Goal: Navigation & Orientation: Go to known website

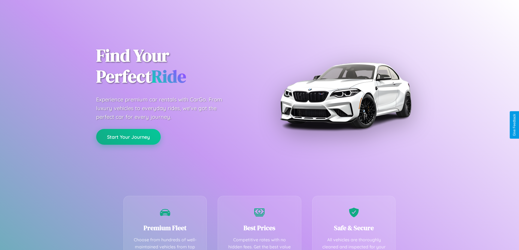
click at [128, 137] on button "Start Your Journey" at bounding box center [128, 137] width 65 height 16
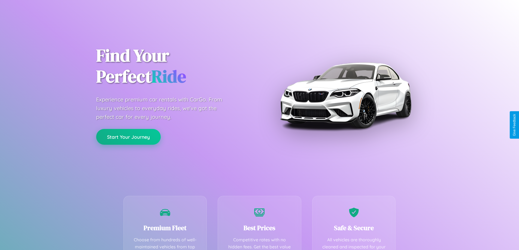
click at [128, 137] on button "Start Your Journey" at bounding box center [128, 137] width 65 height 16
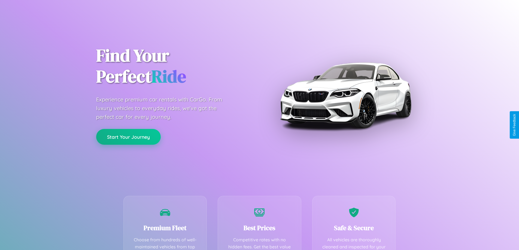
click at [128, 137] on button "Start Your Journey" at bounding box center [128, 137] width 65 height 16
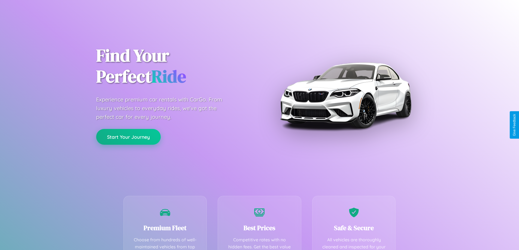
click at [128, 137] on button "Start Your Journey" at bounding box center [128, 137] width 65 height 16
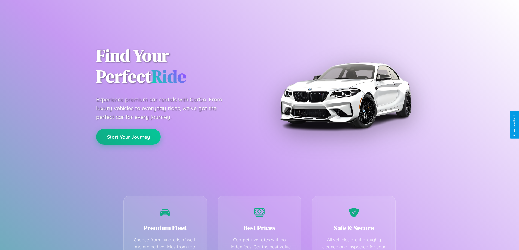
click at [128, 137] on button "Start Your Journey" at bounding box center [128, 137] width 65 height 16
